Goal: Find specific page/section: Find specific page/section

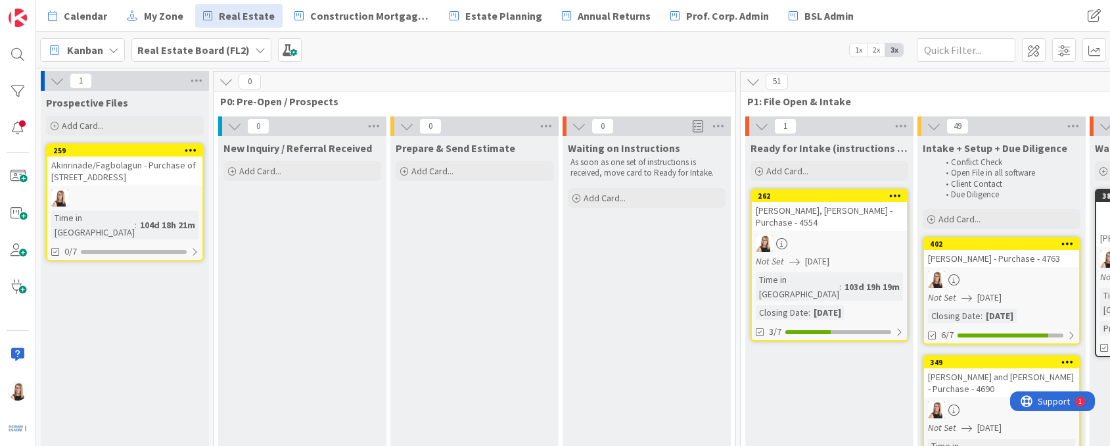
scroll to position [0, 2040]
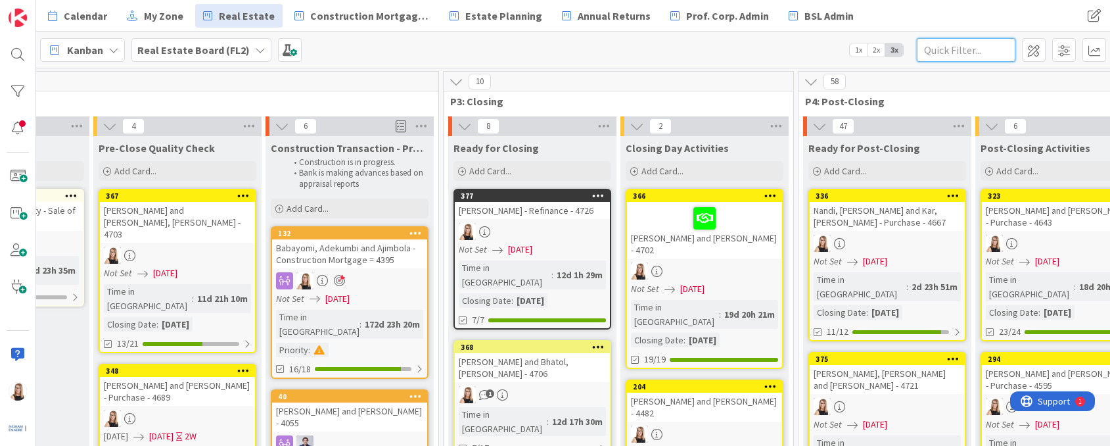
click at [945, 51] on input "text" at bounding box center [966, 50] width 99 height 24
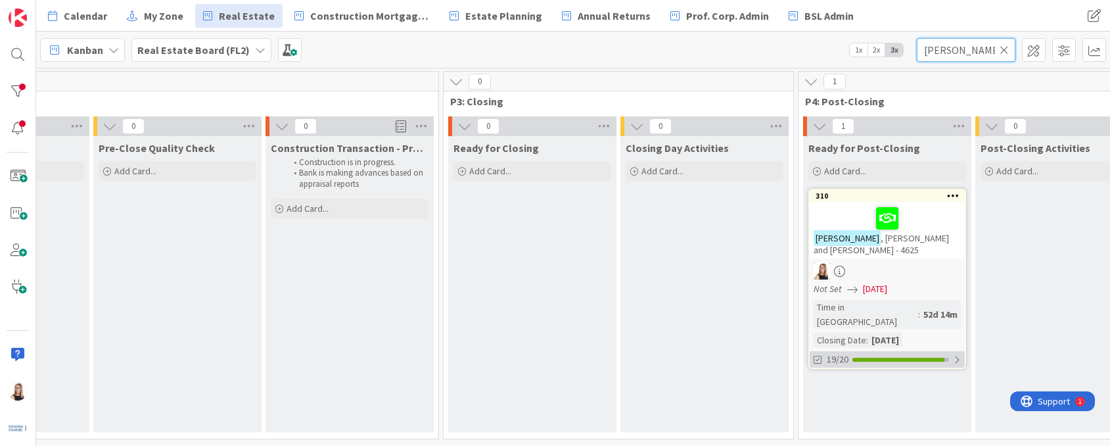
type input "[PERSON_NAME]"
click at [881, 351] on div "19/20" at bounding box center [887, 359] width 155 height 16
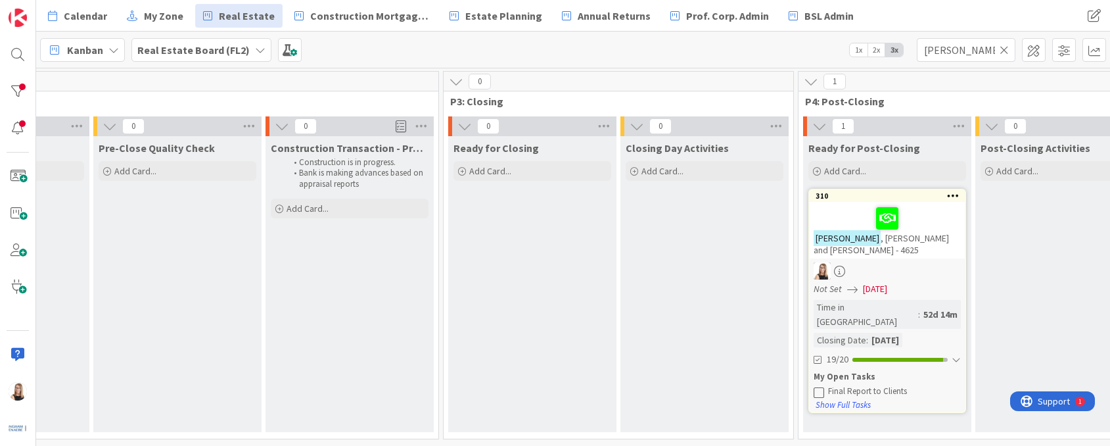
click at [858, 386] on div "Final Report to Clients" at bounding box center [894, 391] width 133 height 11
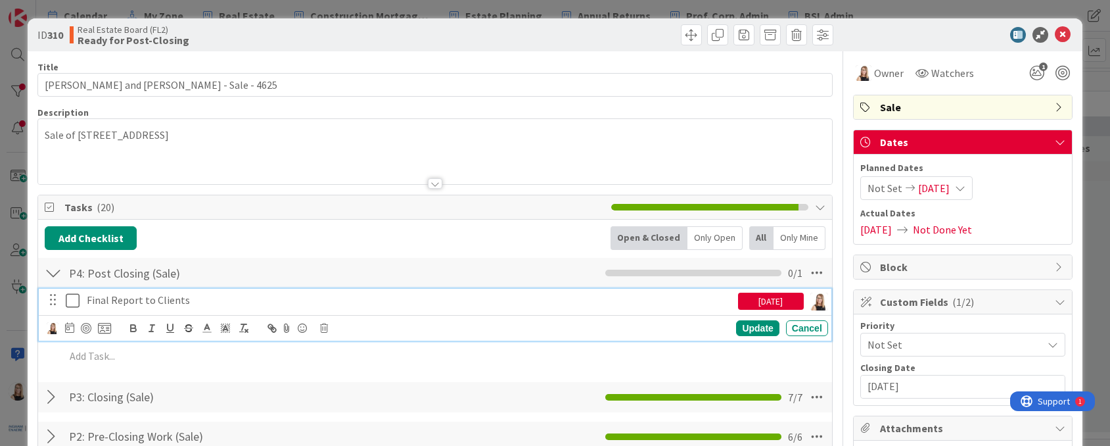
click at [127, 302] on p "Final Report to Clients" at bounding box center [410, 299] width 646 height 15
click at [51, 330] on img at bounding box center [53, 328] width 12 height 12
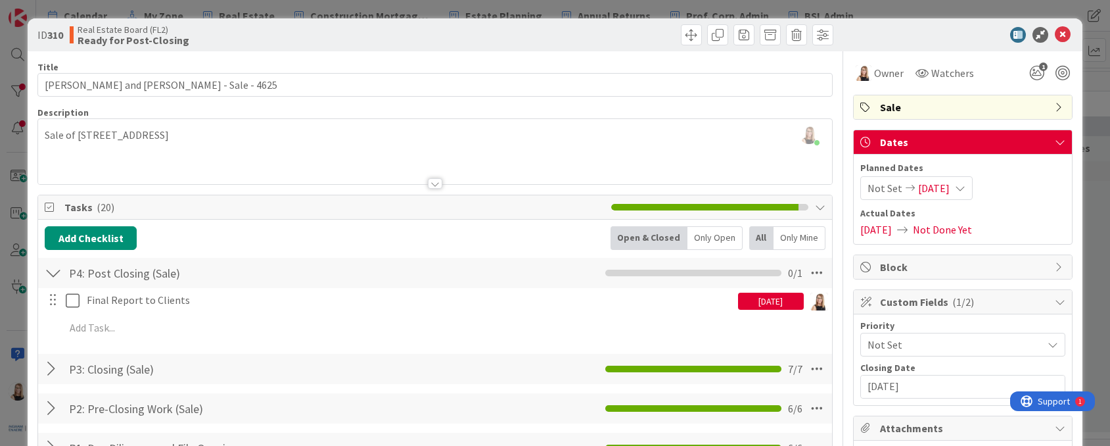
click at [0, 0] on img at bounding box center [0, 0] width 0 height 0
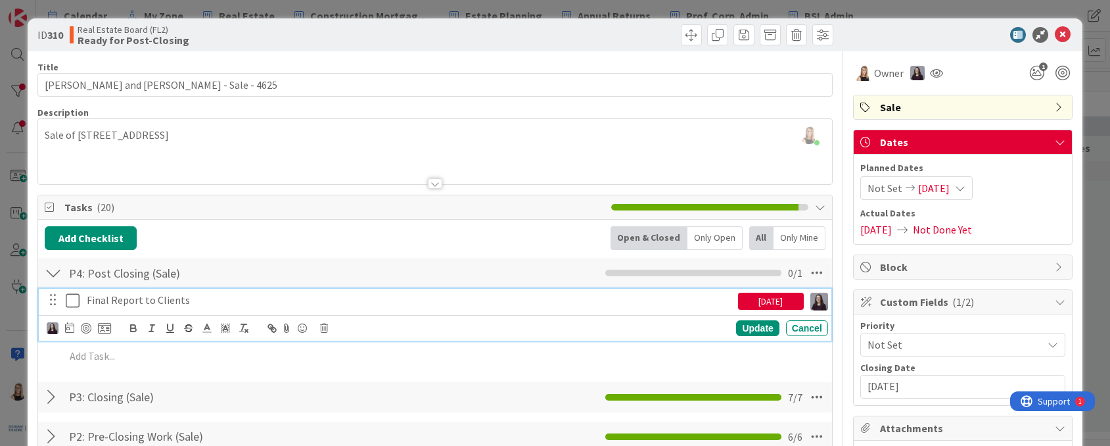
click at [129, 300] on p "Final Report to Clients" at bounding box center [410, 299] width 646 height 15
click at [66, 328] on icon at bounding box center [69, 327] width 9 height 11
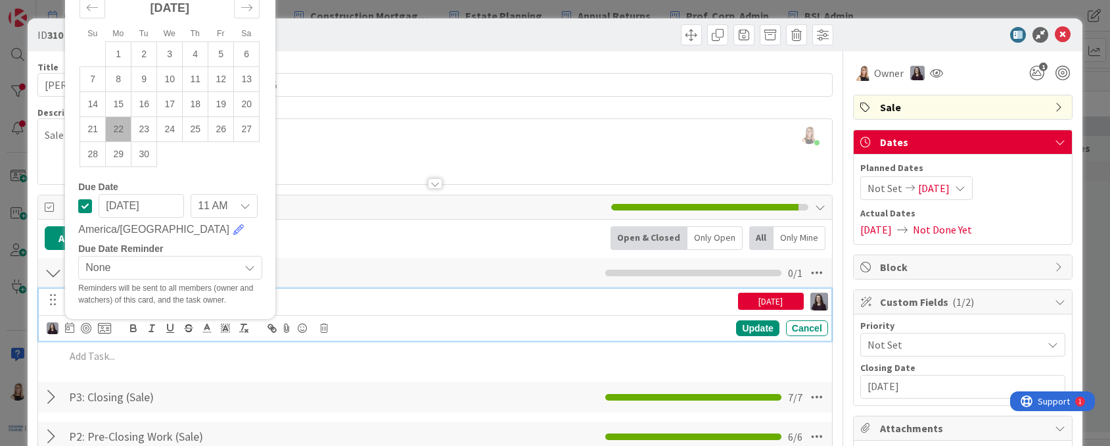
click at [124, 133] on td "22" at bounding box center [119, 128] width 26 height 25
type input "[DATE]"
click at [332, 30] on div "Real Estate Board (FL2) Ready for Post-Closing" at bounding box center [251, 34] width 362 height 21
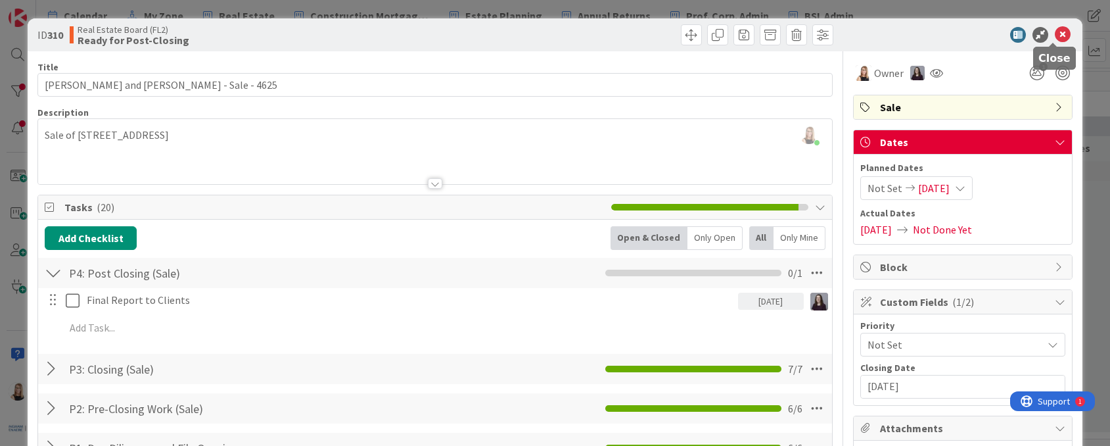
click at [1055, 36] on icon at bounding box center [1063, 35] width 16 height 16
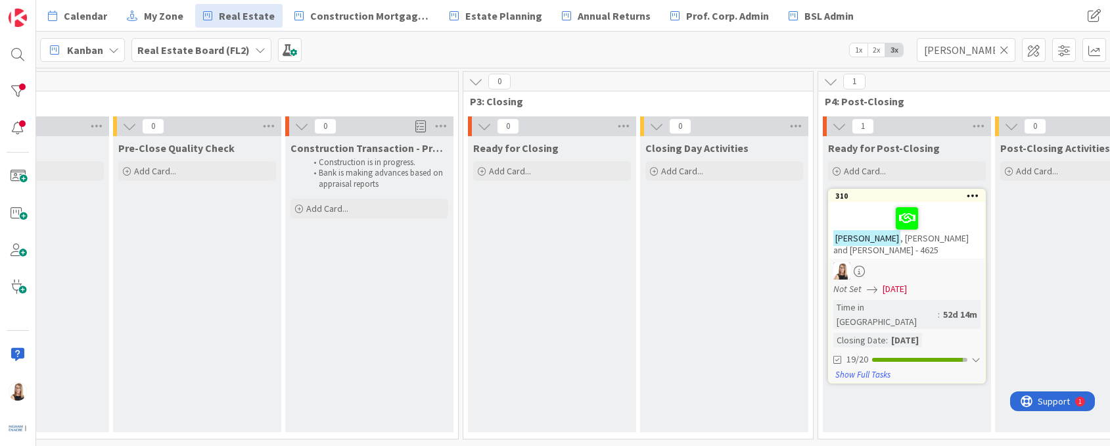
scroll to position [4, 1971]
